Goal: Information Seeking & Learning: Compare options

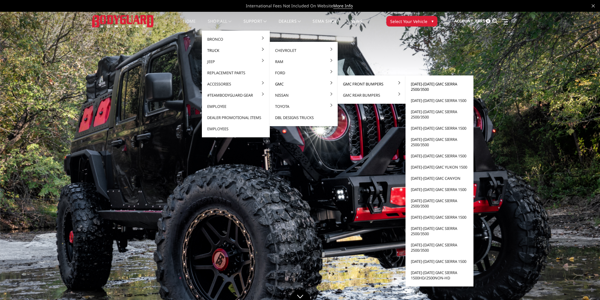
click at [423, 84] on link "[DATE]-[DATE] GMC Sierra 2500/3500" at bounding box center [439, 86] width 63 height 17
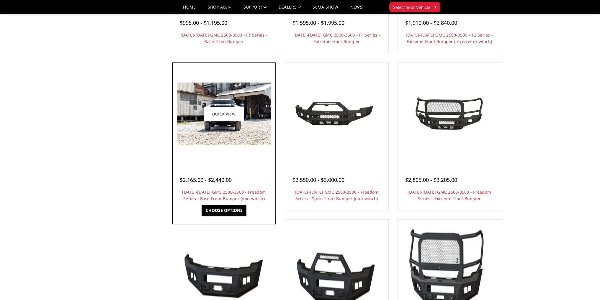
scroll to position [177, 0]
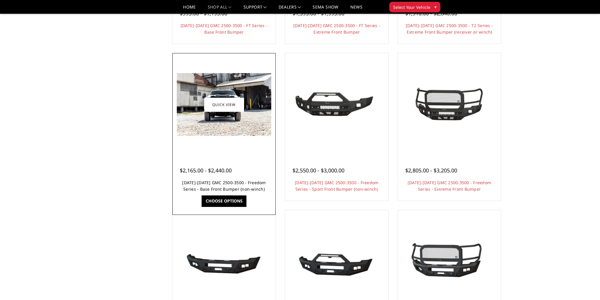
click at [241, 183] on link "2024-2025 GMC 2500-3500 - Freedom Series - Base Front Bumper (non-winch)" at bounding box center [223, 186] width 83 height 12
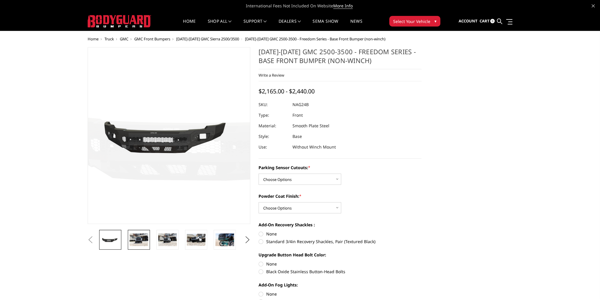
click at [141, 236] on img at bounding box center [139, 240] width 19 height 12
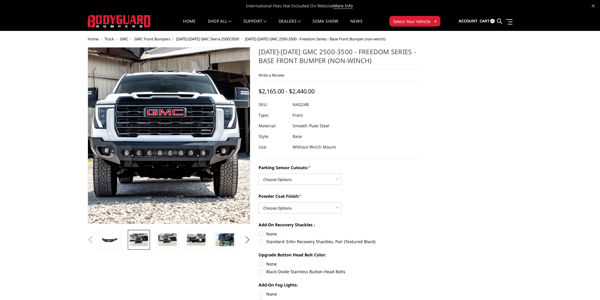
click at [168, 147] on img at bounding box center [171, 131] width 378 height 252
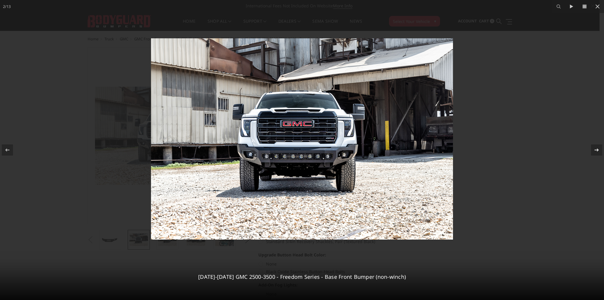
click at [596, 150] on icon at bounding box center [597, 150] width 4 height 3
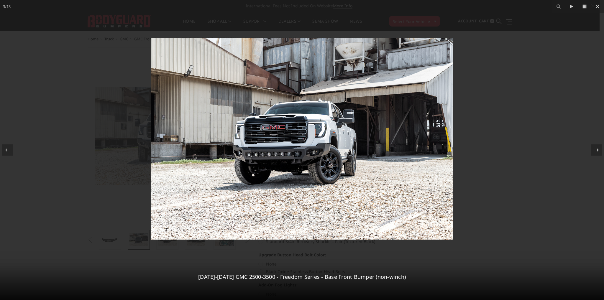
click at [595, 149] on icon at bounding box center [596, 150] width 7 height 7
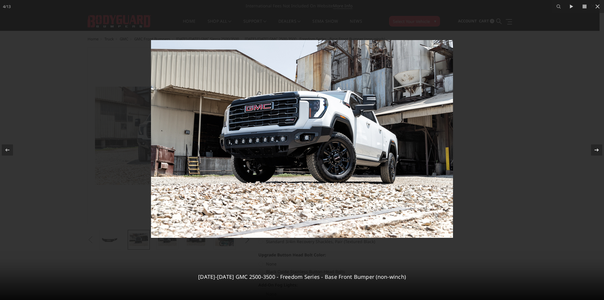
click at [595, 149] on icon at bounding box center [596, 150] width 7 height 7
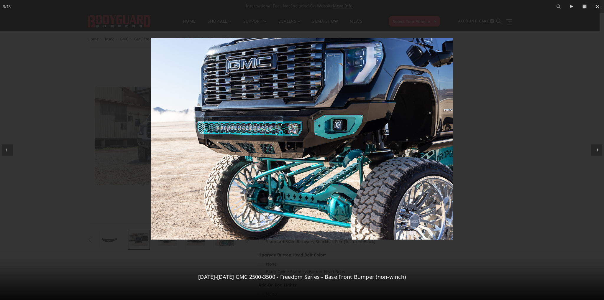
click at [593, 149] on icon at bounding box center [596, 150] width 7 height 7
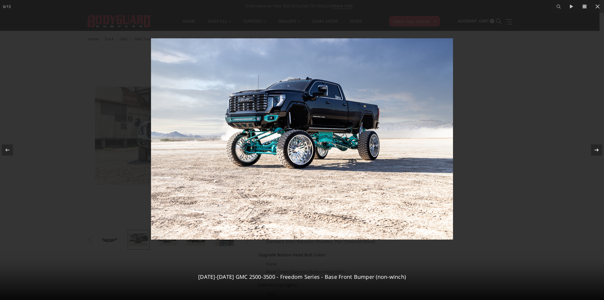
click at [590, 148] on button at bounding box center [594, 150] width 21 height 30
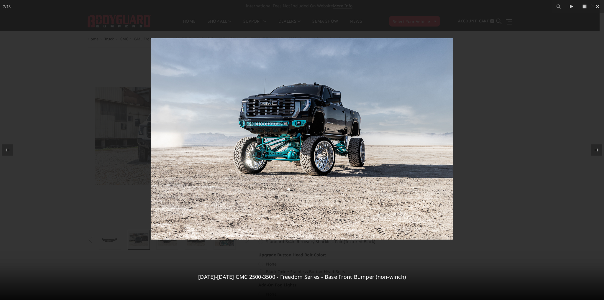
click at [590, 148] on button at bounding box center [594, 150] width 21 height 30
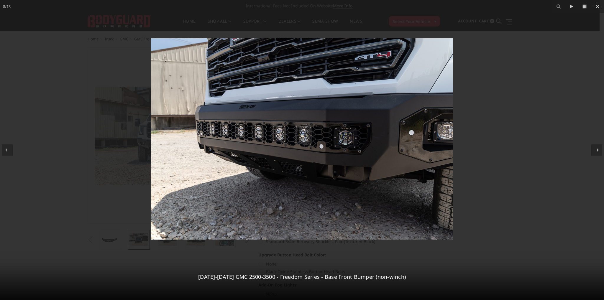
click at [590, 148] on button at bounding box center [594, 150] width 21 height 30
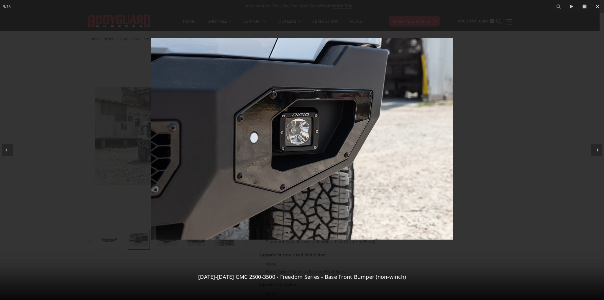
click at [590, 148] on button at bounding box center [594, 150] width 21 height 30
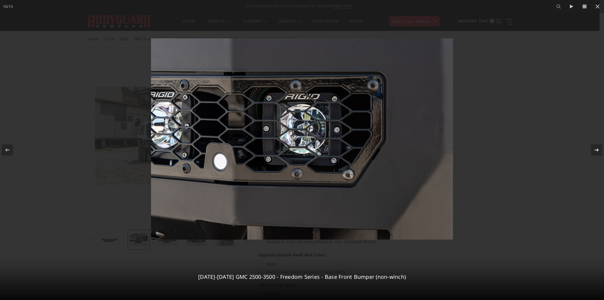
click at [590, 148] on button at bounding box center [594, 150] width 21 height 30
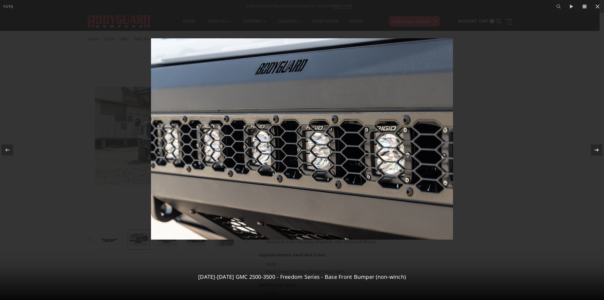
click at [590, 148] on button at bounding box center [594, 150] width 21 height 30
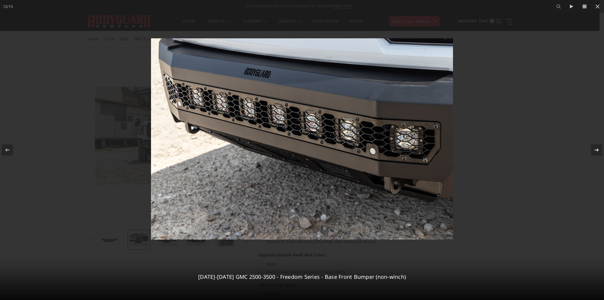
click at [590, 148] on button at bounding box center [594, 150] width 21 height 30
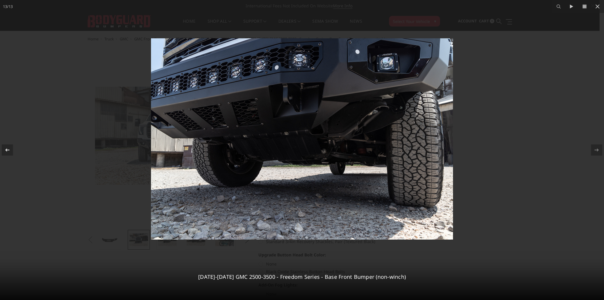
click at [6, 151] on icon at bounding box center [7, 150] width 7 height 7
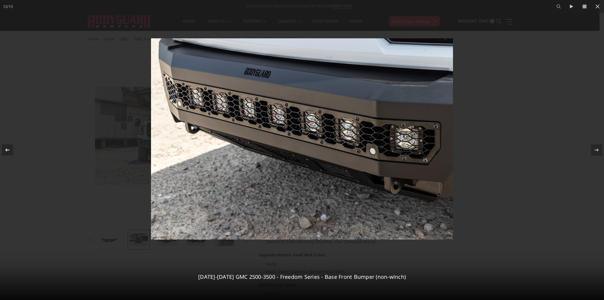
click at [6, 151] on icon at bounding box center [7, 150] width 7 height 7
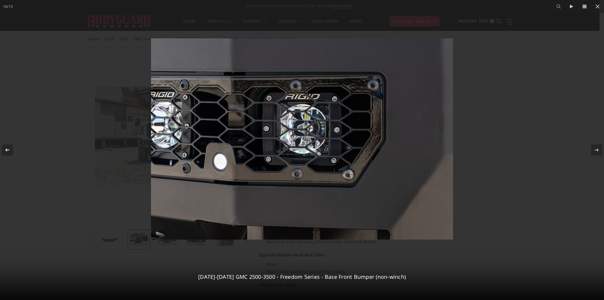
click at [6, 151] on icon at bounding box center [7, 150] width 7 height 7
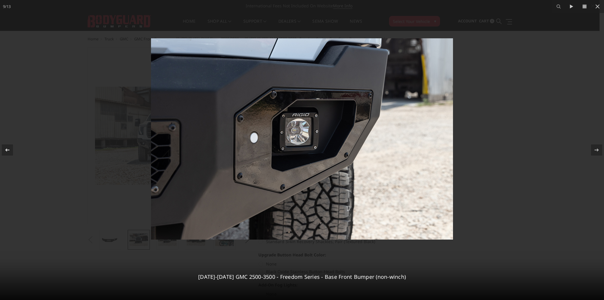
click at [6, 151] on icon at bounding box center [7, 150] width 7 height 7
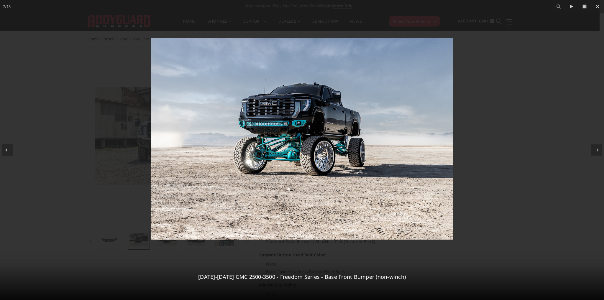
click at [6, 151] on icon at bounding box center [7, 150] width 7 height 7
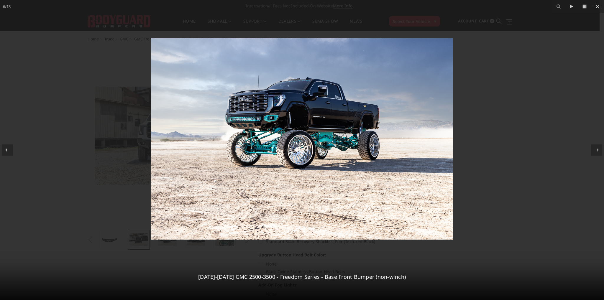
click at [6, 151] on icon at bounding box center [7, 150] width 7 height 7
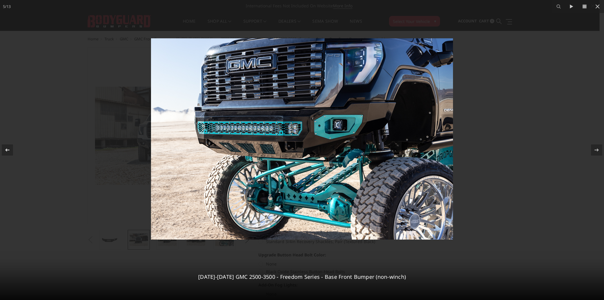
click at [6, 151] on icon at bounding box center [7, 150] width 7 height 7
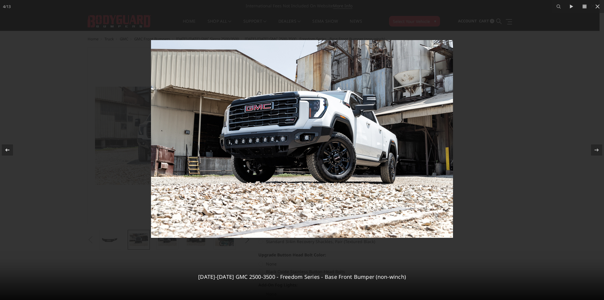
click at [6, 151] on icon at bounding box center [7, 150] width 7 height 7
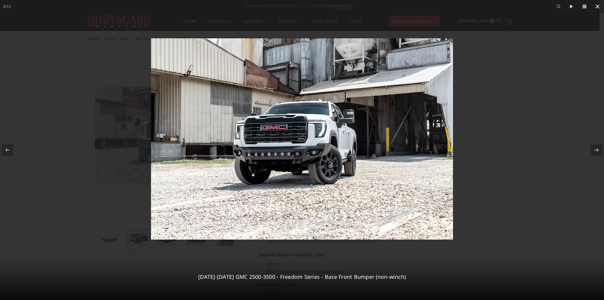
click at [596, 6] on icon at bounding box center [597, 6] width 7 height 7
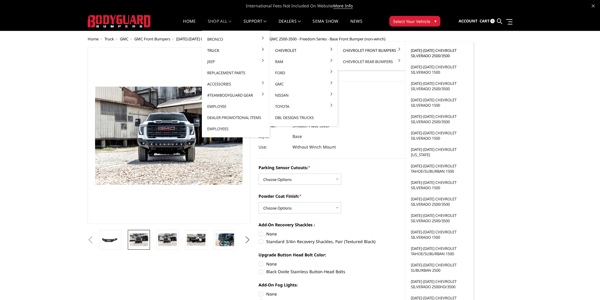
click at [434, 50] on link "[DATE]-[DATE] Chevrolet Silverado 2500/3500" at bounding box center [439, 53] width 63 height 17
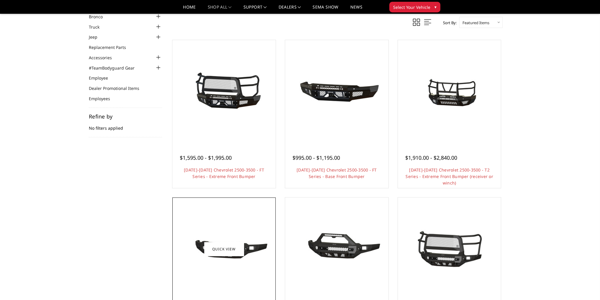
scroll to position [177, 0]
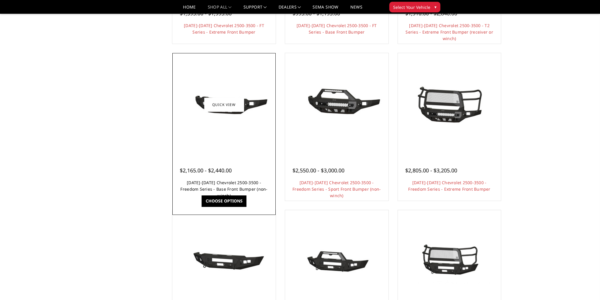
click at [231, 181] on link "2024-2025 Chevrolet 2500-3500 - Freedom Series - Base Front Bumper (non-winch)" at bounding box center [223, 189] width 87 height 19
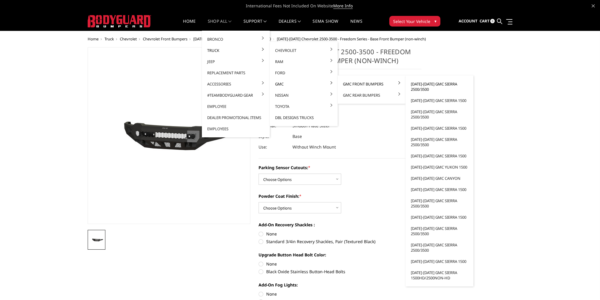
click at [428, 86] on link "[DATE]-[DATE] GMC Sierra 2500/3500" at bounding box center [439, 86] width 63 height 17
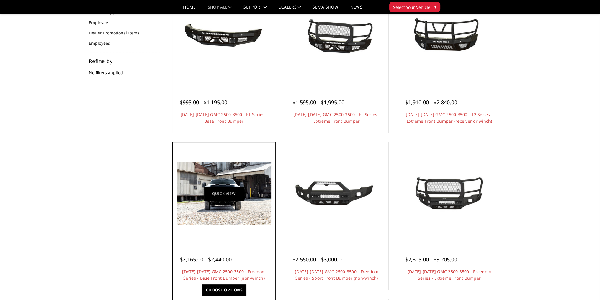
scroll to position [148, 0]
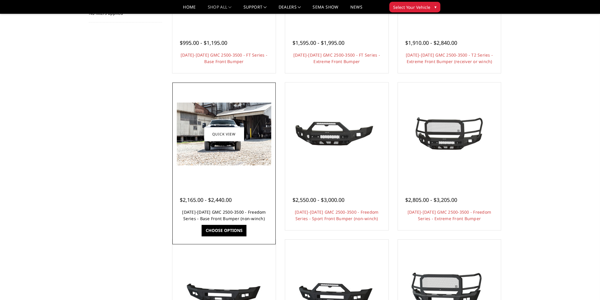
click at [229, 213] on link "[DATE]-[DATE] GMC 2500-3500 - Freedom Series - Base Front Bumper (non-winch)" at bounding box center [223, 215] width 83 height 12
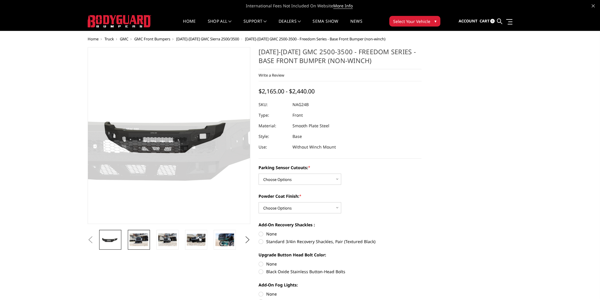
click at [145, 238] on img at bounding box center [139, 240] width 19 height 12
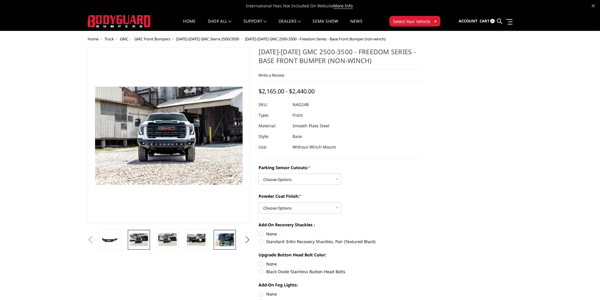
click at [223, 238] on img at bounding box center [224, 240] width 19 height 12
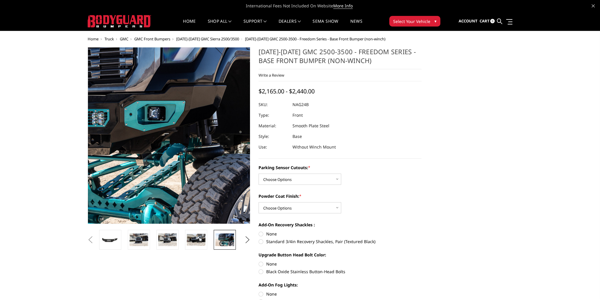
click at [214, 147] on img at bounding box center [109, 131] width 378 height 252
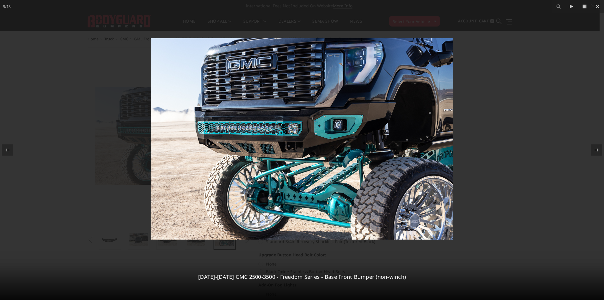
click at [597, 149] on icon at bounding box center [596, 150] width 7 height 7
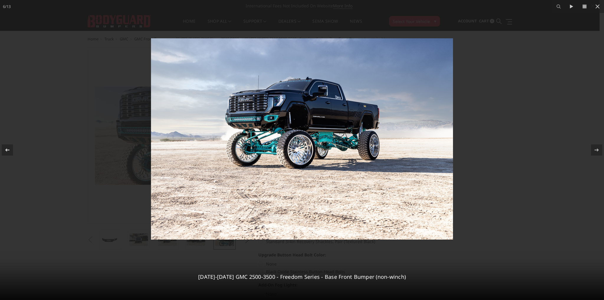
click at [9, 153] on icon at bounding box center [7, 150] width 7 height 7
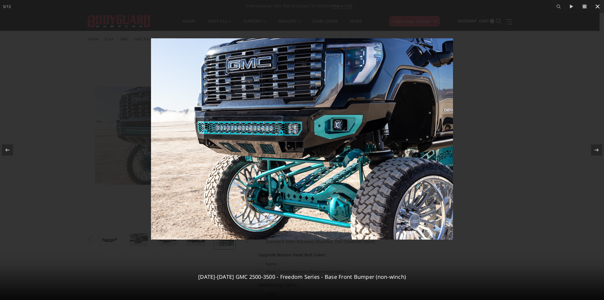
click at [597, 7] on icon at bounding box center [598, 6] width 4 height 4
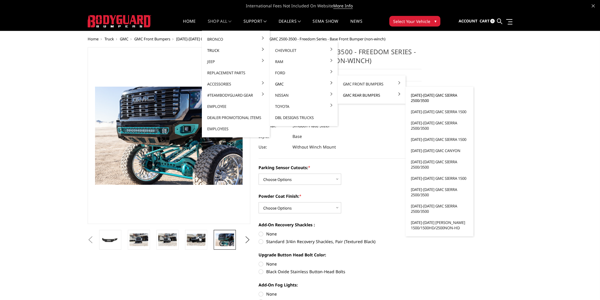
click at [432, 98] on link "[DATE]-[DATE] GMC Sierra 2500/3500" at bounding box center [439, 98] width 63 height 17
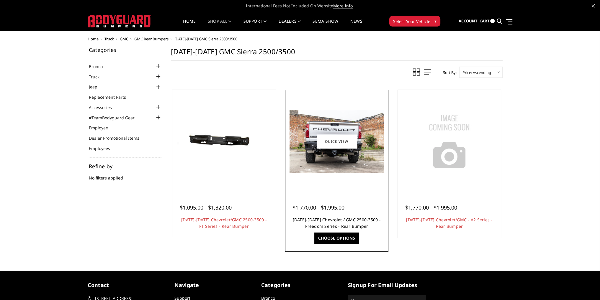
click at [330, 221] on link "[DATE]-[DATE] Chevrolet / GMC 2500-3500 - Freedom Series - Rear Bumper" at bounding box center [337, 223] width 88 height 12
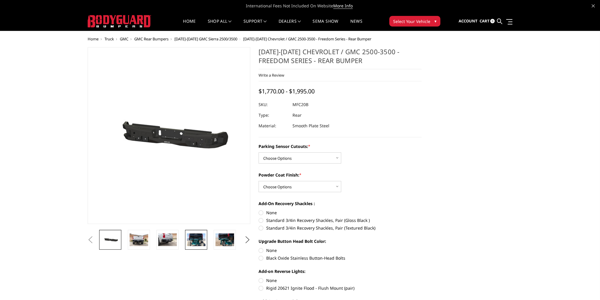
click at [197, 232] on link at bounding box center [196, 240] width 22 height 20
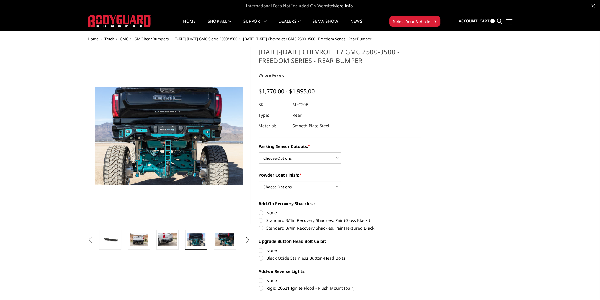
click at [189, 178] on img at bounding box center [138, 113] width 378 height 252
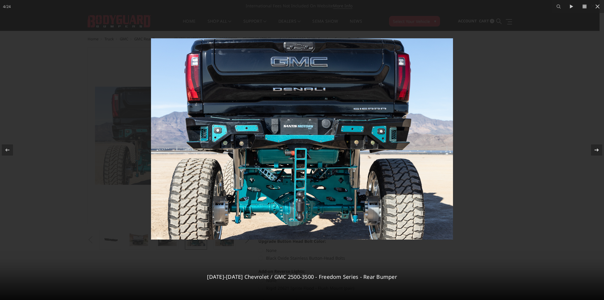
click at [594, 148] on icon at bounding box center [596, 150] width 7 height 7
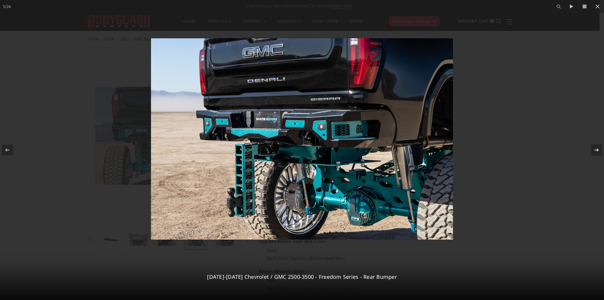
click at [595, 149] on icon at bounding box center [596, 150] width 7 height 7
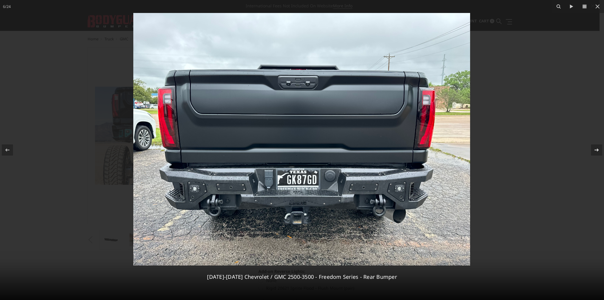
click at [595, 149] on icon at bounding box center [596, 150] width 7 height 7
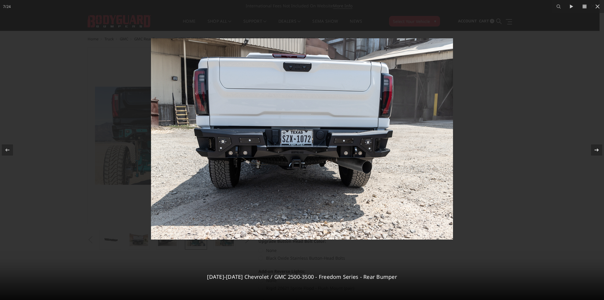
click at [595, 149] on icon at bounding box center [596, 150] width 7 height 7
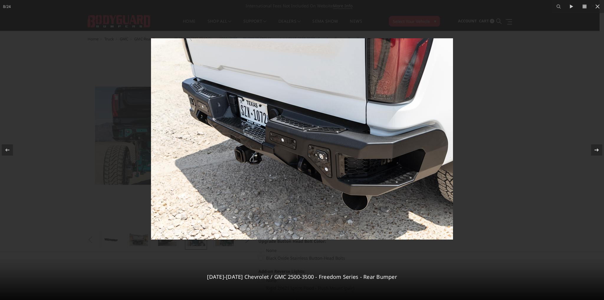
click at [595, 149] on icon at bounding box center [596, 150] width 7 height 7
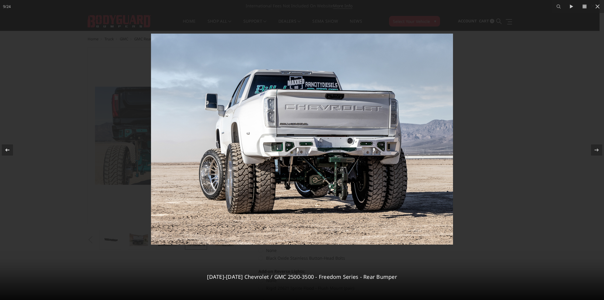
click at [1, 150] on button at bounding box center [10, 150] width 21 height 30
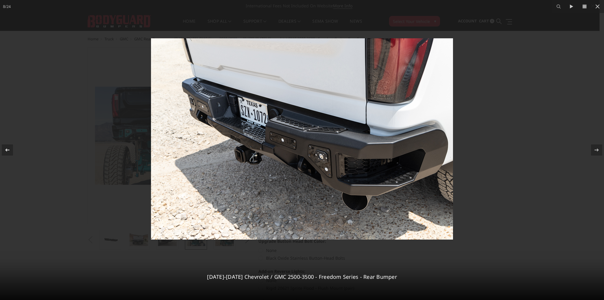
click at [5, 150] on icon at bounding box center [7, 150] width 7 height 7
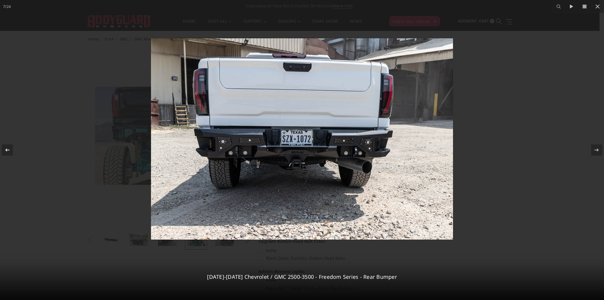
click at [5, 150] on icon at bounding box center [7, 150] width 7 height 7
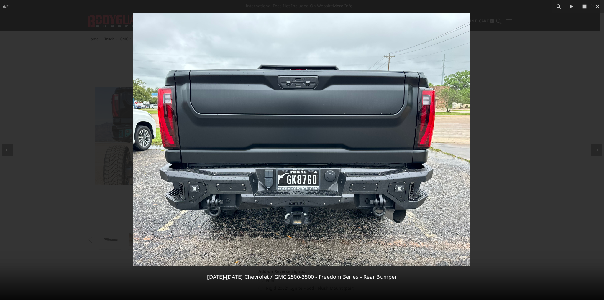
click at [5, 150] on icon at bounding box center [7, 150] width 7 height 7
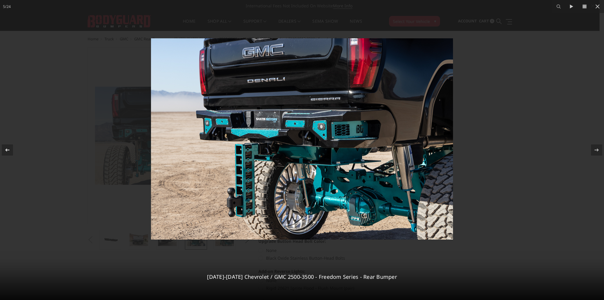
click at [5, 150] on icon at bounding box center [7, 150] width 7 height 7
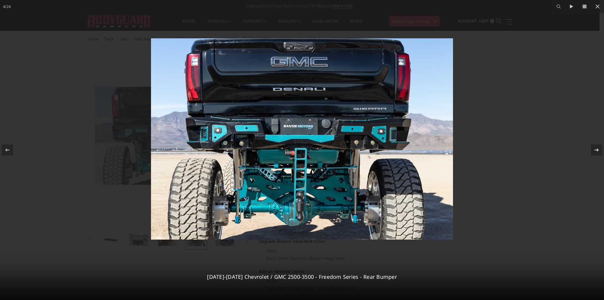
click at [600, 150] on div at bounding box center [596, 150] width 11 height 11
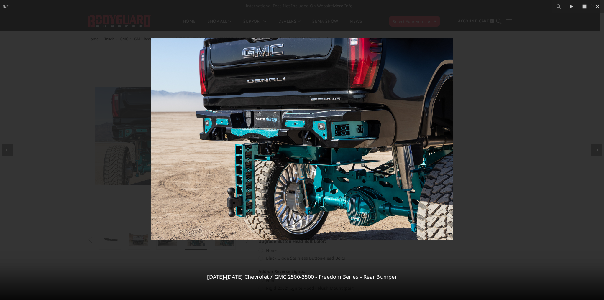
click at [597, 148] on icon at bounding box center [596, 150] width 7 height 7
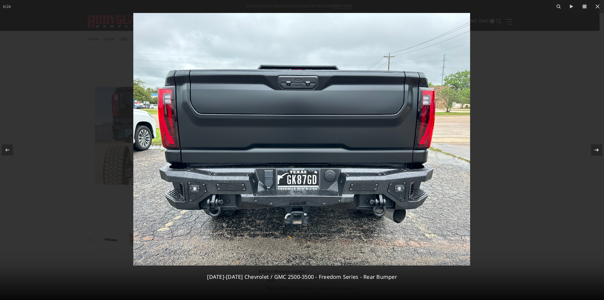
click at [597, 148] on icon at bounding box center [596, 150] width 7 height 7
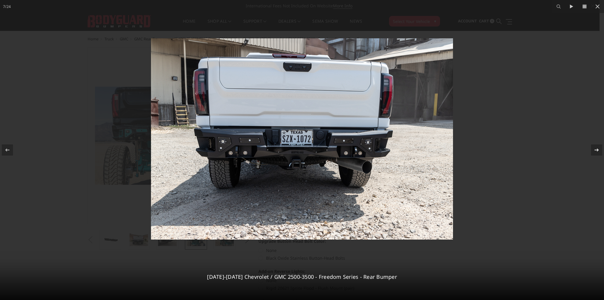
click at [597, 148] on icon at bounding box center [596, 150] width 7 height 7
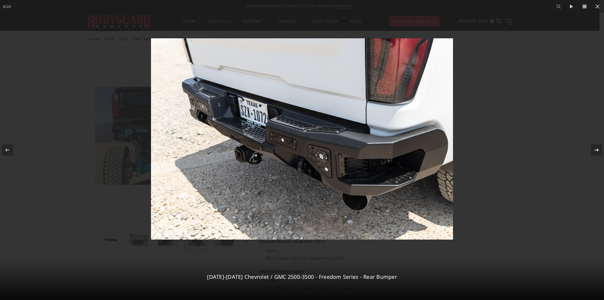
click at [597, 148] on icon at bounding box center [596, 150] width 7 height 7
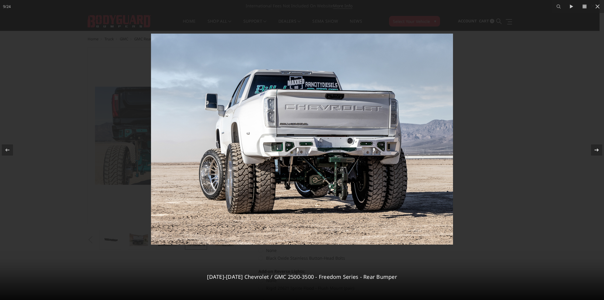
click at [596, 148] on icon at bounding box center [596, 150] width 7 height 7
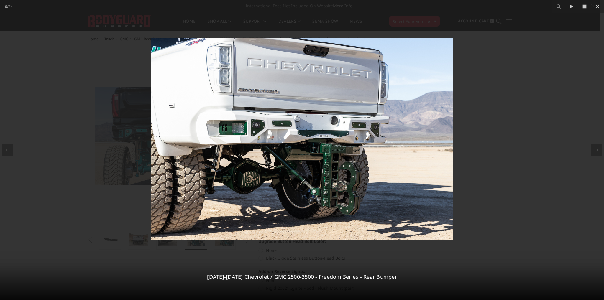
click at [596, 148] on icon at bounding box center [596, 150] width 7 height 7
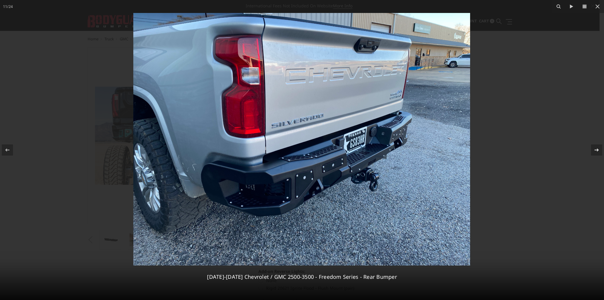
click at [596, 148] on icon at bounding box center [596, 150] width 7 height 7
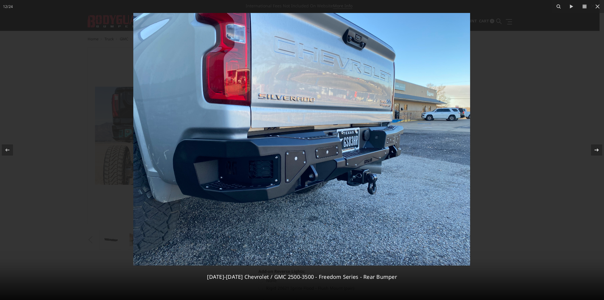
click at [595, 150] on icon at bounding box center [596, 150] width 7 height 7
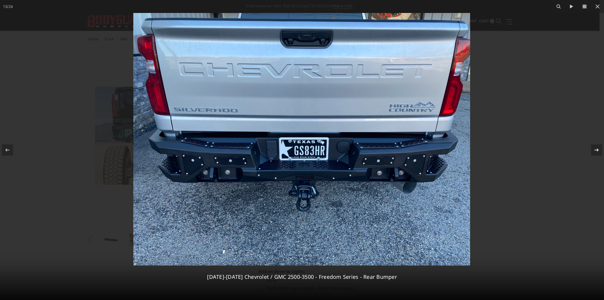
click at [595, 150] on icon at bounding box center [596, 150] width 7 height 7
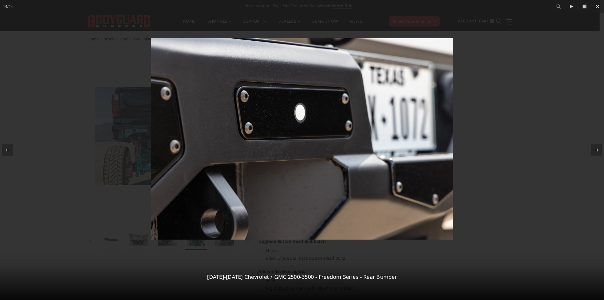
click at [595, 150] on icon at bounding box center [596, 150] width 7 height 7
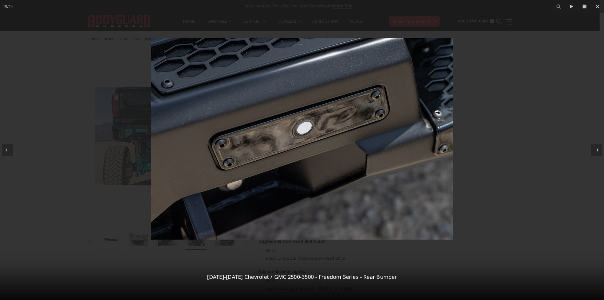
click at [595, 150] on icon at bounding box center [596, 150] width 7 height 7
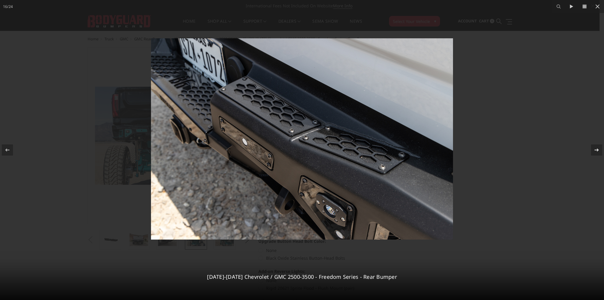
click at [595, 150] on icon at bounding box center [596, 150] width 7 height 7
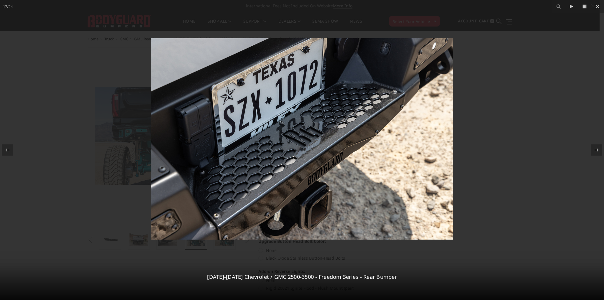
click at [595, 150] on icon at bounding box center [596, 150] width 7 height 7
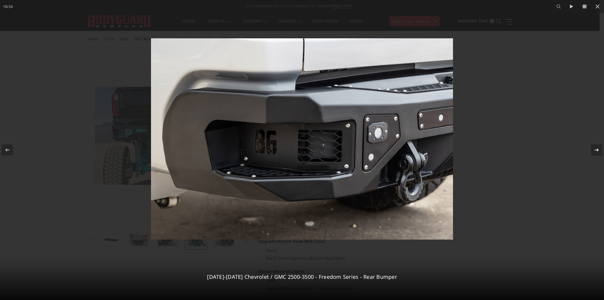
click at [595, 150] on icon at bounding box center [596, 150] width 7 height 7
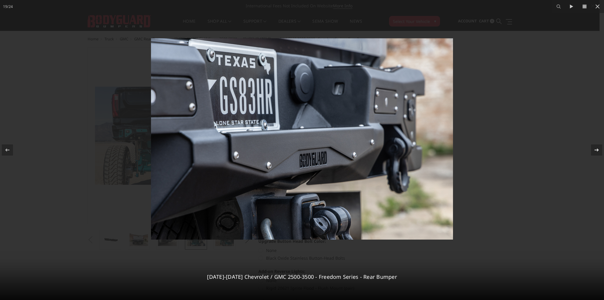
click at [595, 150] on icon at bounding box center [596, 150] width 7 height 7
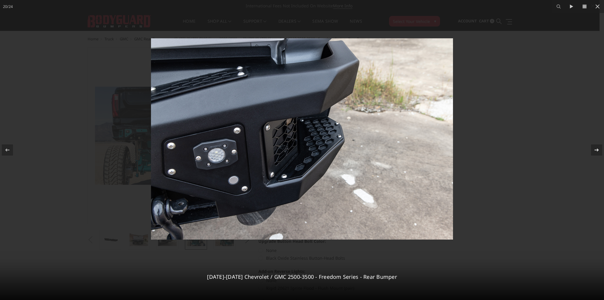
click at [595, 150] on icon at bounding box center [596, 150] width 7 height 7
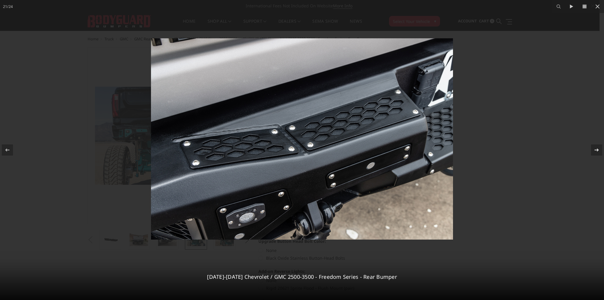
click at [595, 150] on icon at bounding box center [596, 150] width 7 height 7
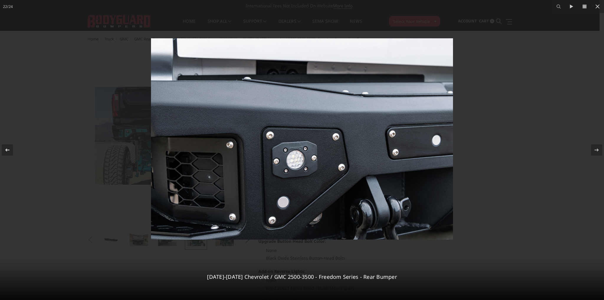
click at [12, 149] on div at bounding box center [7, 150] width 11 height 11
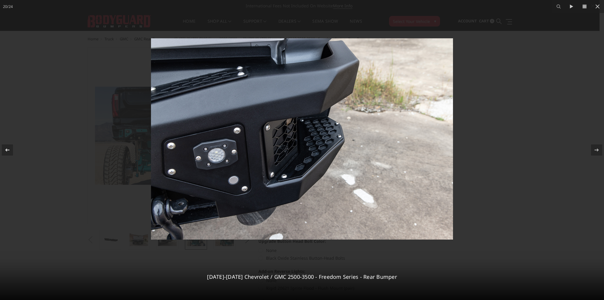
click at [12, 149] on div at bounding box center [7, 150] width 11 height 11
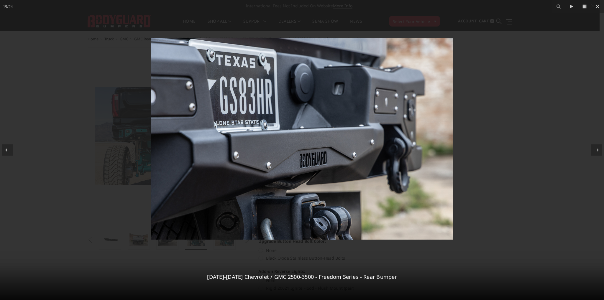
click at [12, 149] on div at bounding box center [7, 150] width 11 height 11
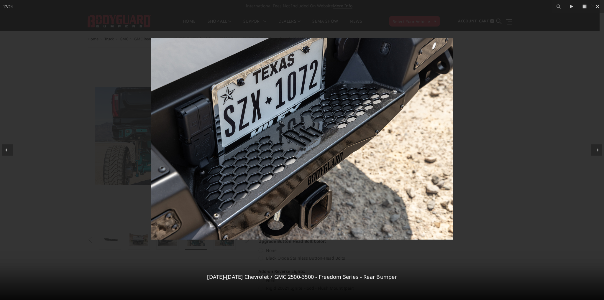
click at [12, 149] on div at bounding box center [7, 150] width 11 height 11
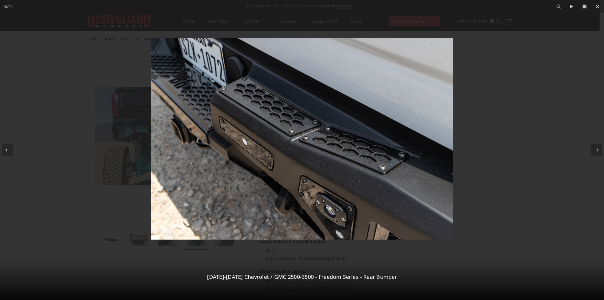
click at [12, 149] on div at bounding box center [7, 150] width 11 height 11
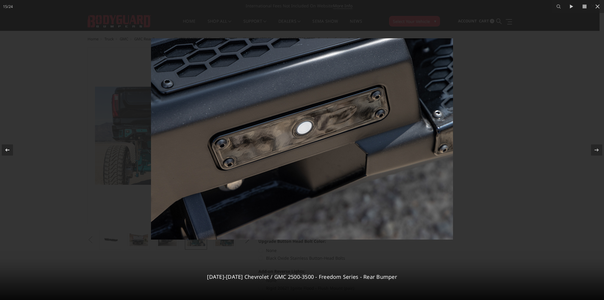
click at [12, 149] on div at bounding box center [7, 150] width 11 height 11
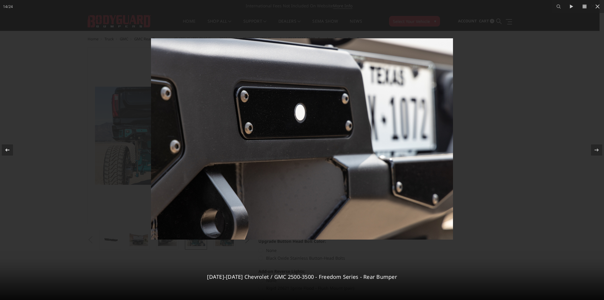
click at [12, 149] on div at bounding box center [7, 150] width 11 height 11
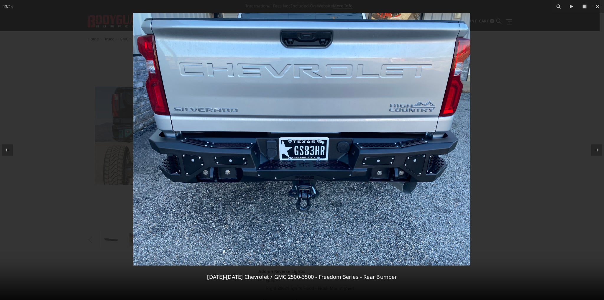
click at [12, 149] on div at bounding box center [7, 150] width 11 height 11
